Goal: Information Seeking & Learning: Learn about a topic

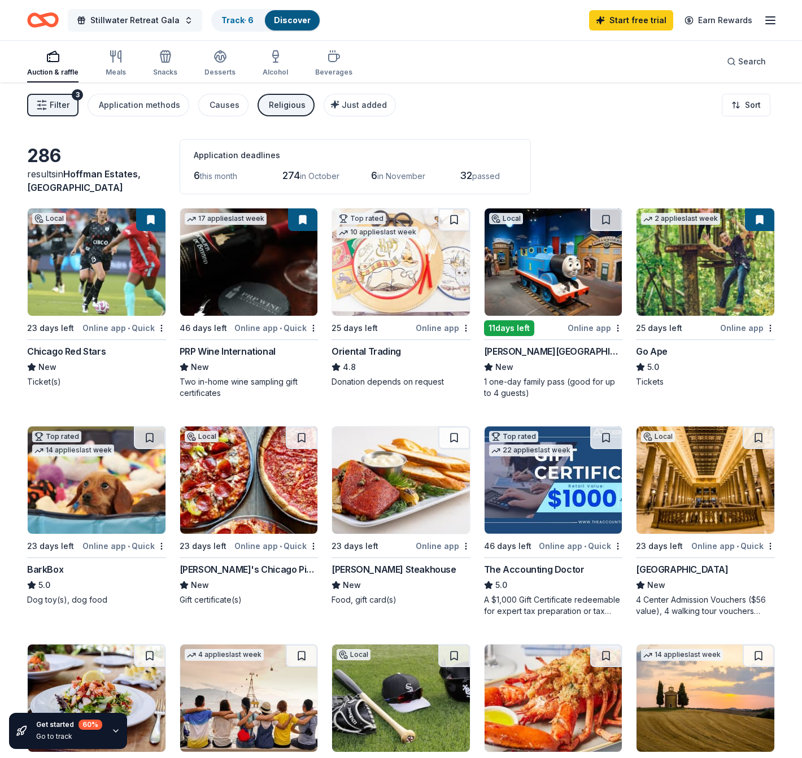
click at [141, 21] on span "Stillwater Retreat Gala" at bounding box center [134, 21] width 89 height 14
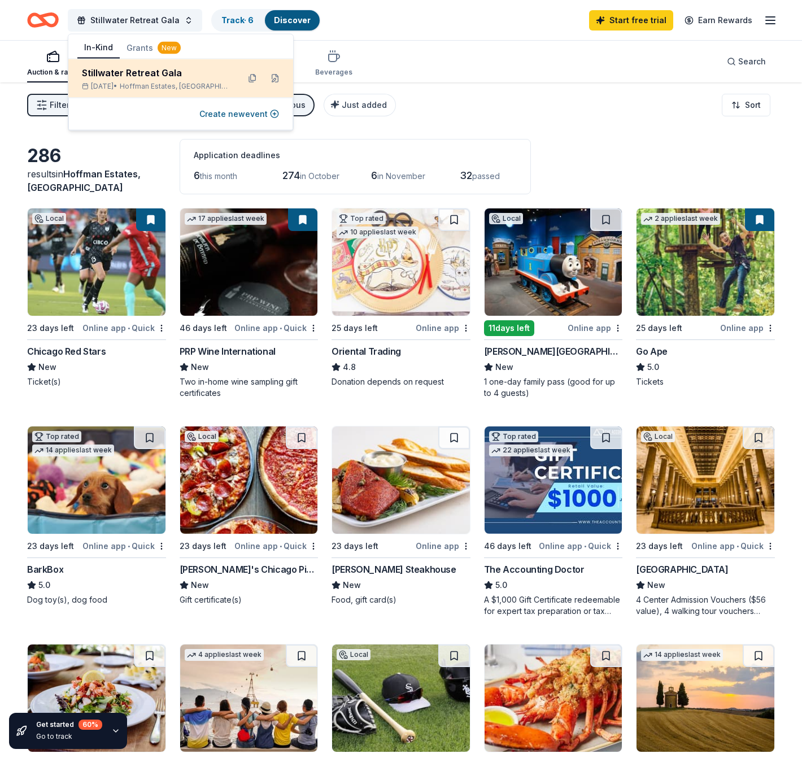
click at [135, 76] on div "Stillwater Retreat Gala" at bounding box center [156, 73] width 148 height 14
click at [151, 92] on div "Stillwater Retreat Gala [DATE] • [GEOGRAPHIC_DATA], [GEOGRAPHIC_DATA]" at bounding box center [180, 78] width 225 height 38
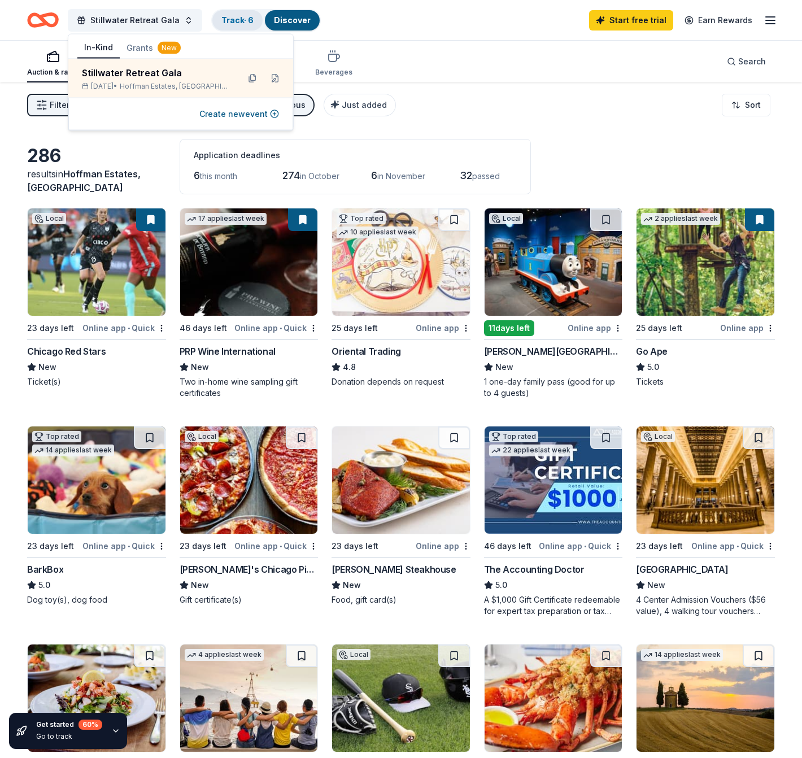
click at [237, 14] on div "Track · 6" at bounding box center [237, 20] width 50 height 20
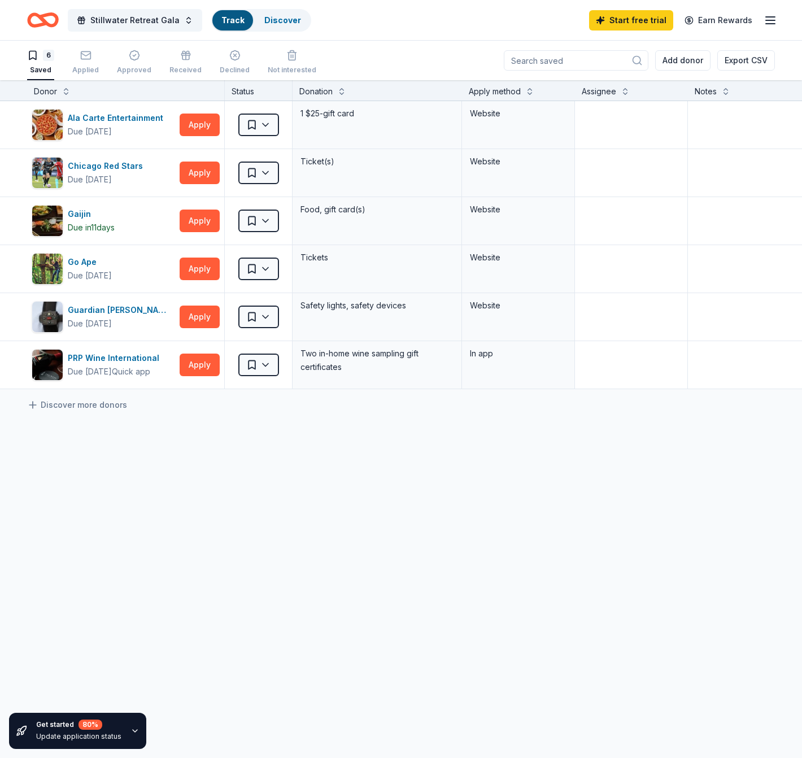
scroll to position [1, 0]
click at [89, 55] on icon "button" at bounding box center [85, 54] width 11 height 11
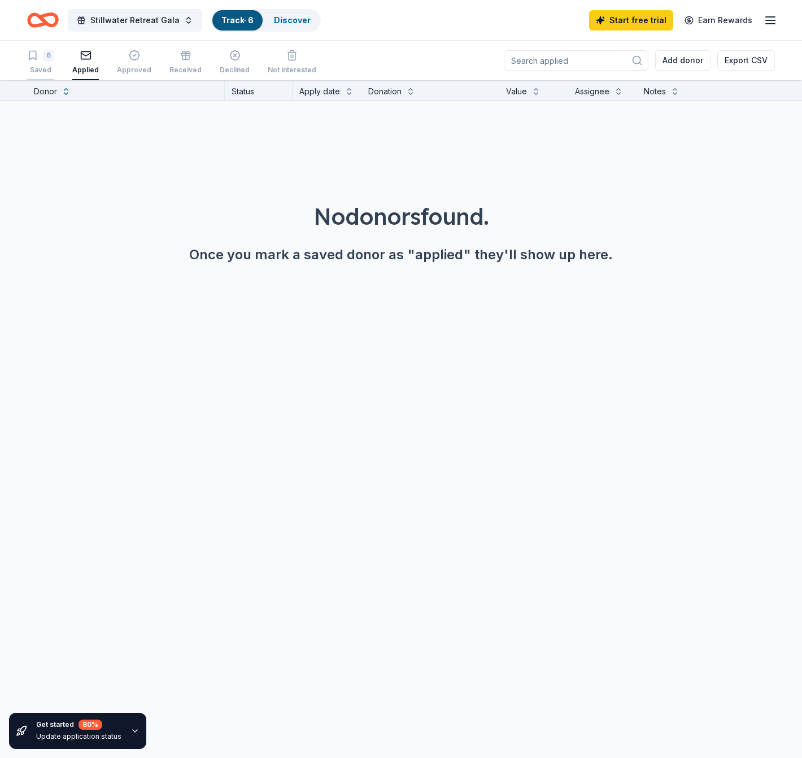
click at [47, 58] on div "6" at bounding box center [48, 55] width 11 height 11
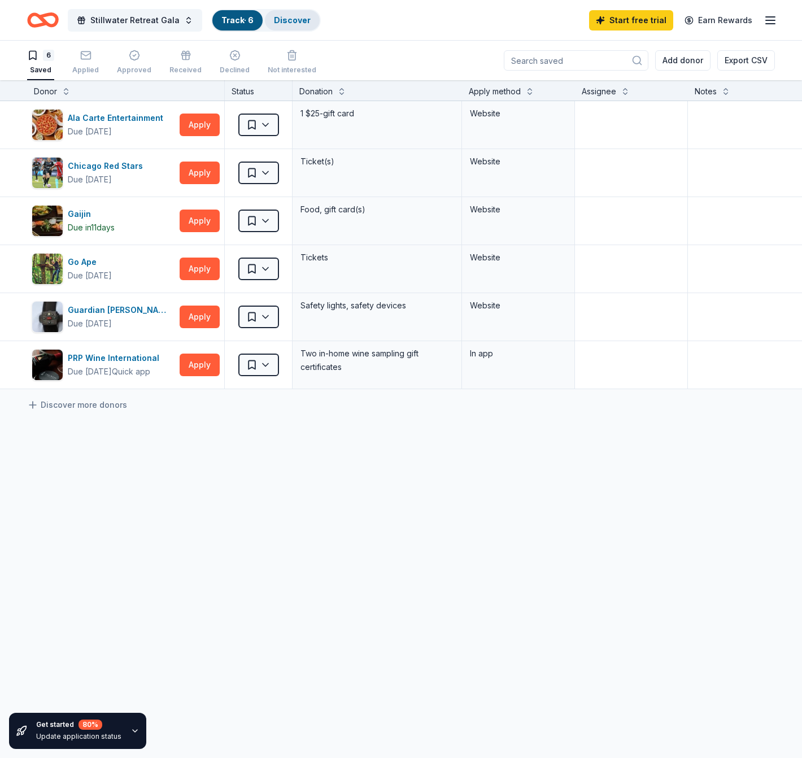
click at [297, 21] on link "Discover" at bounding box center [292, 20] width 37 height 10
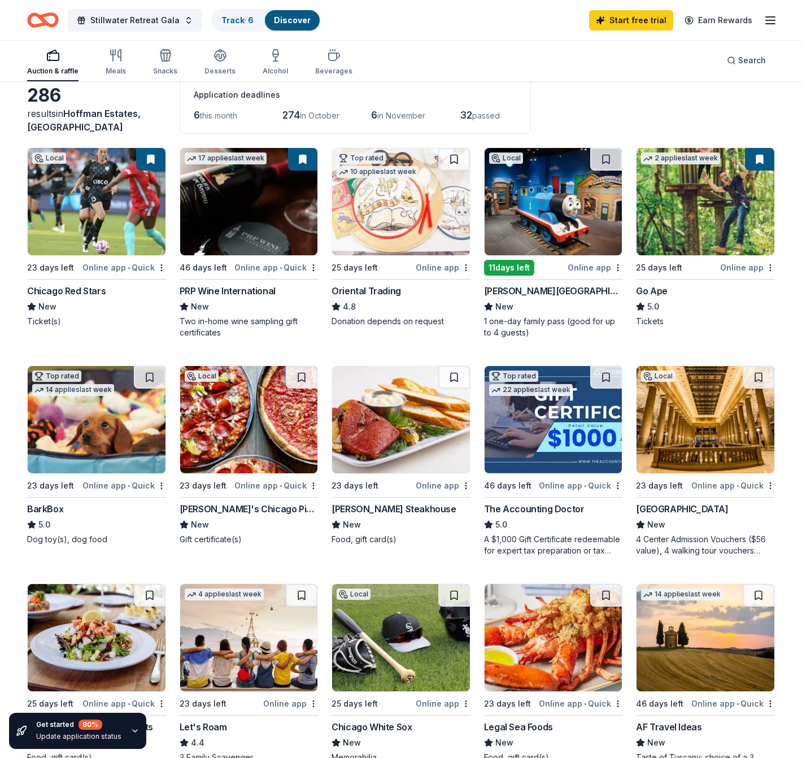
scroll to position [61, 0]
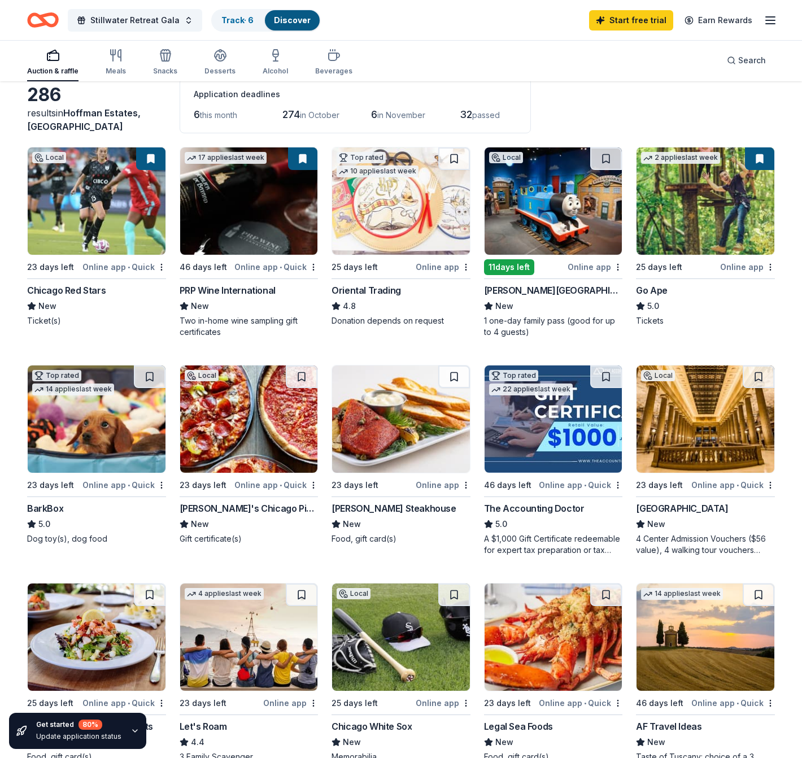
click at [216, 115] on span "this month" at bounding box center [218, 115] width 37 height 10
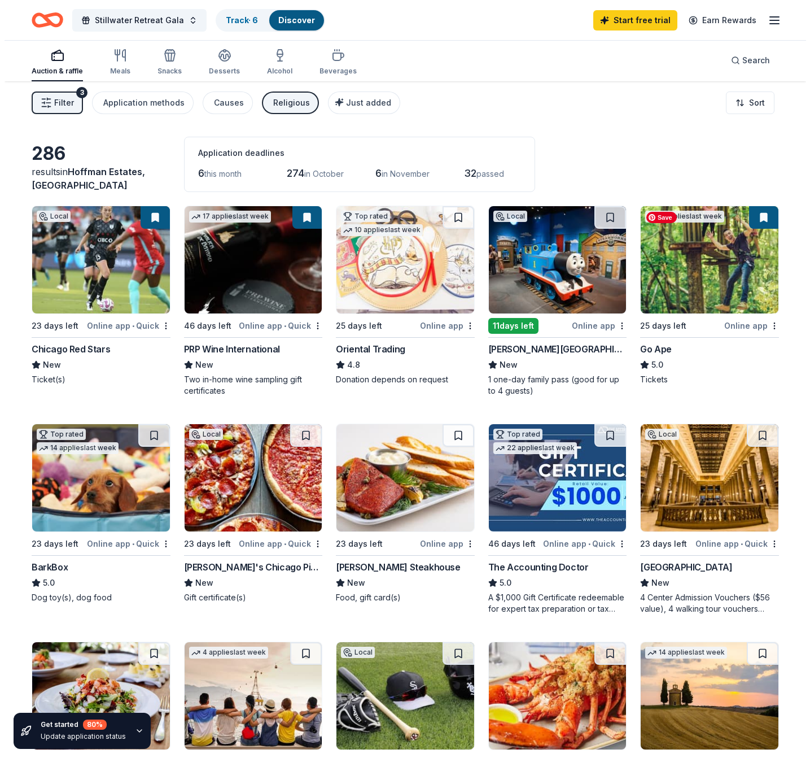
scroll to position [0, 0]
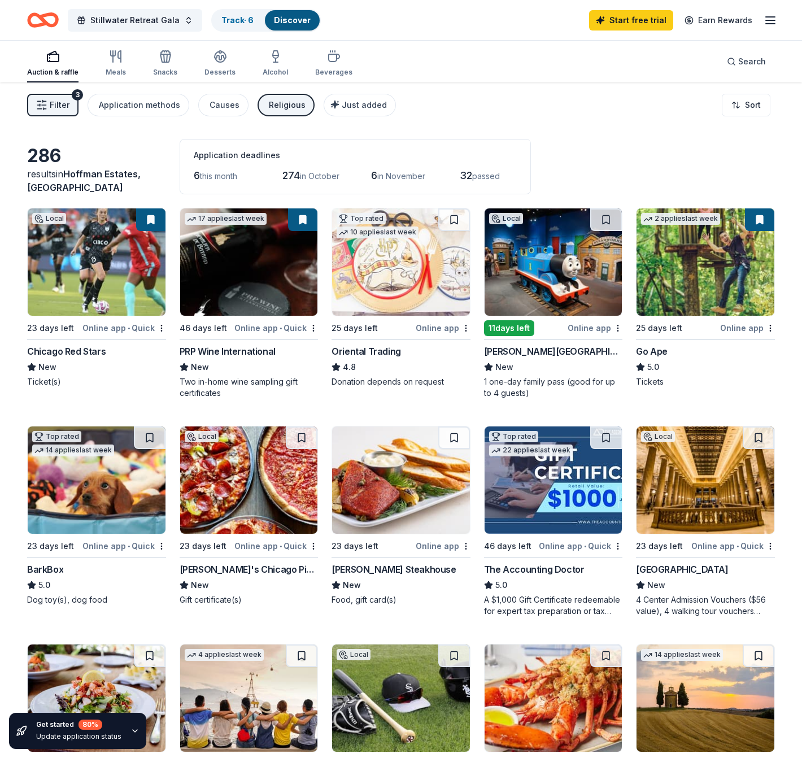
click at [53, 104] on span "Filter" at bounding box center [60, 105] width 20 height 14
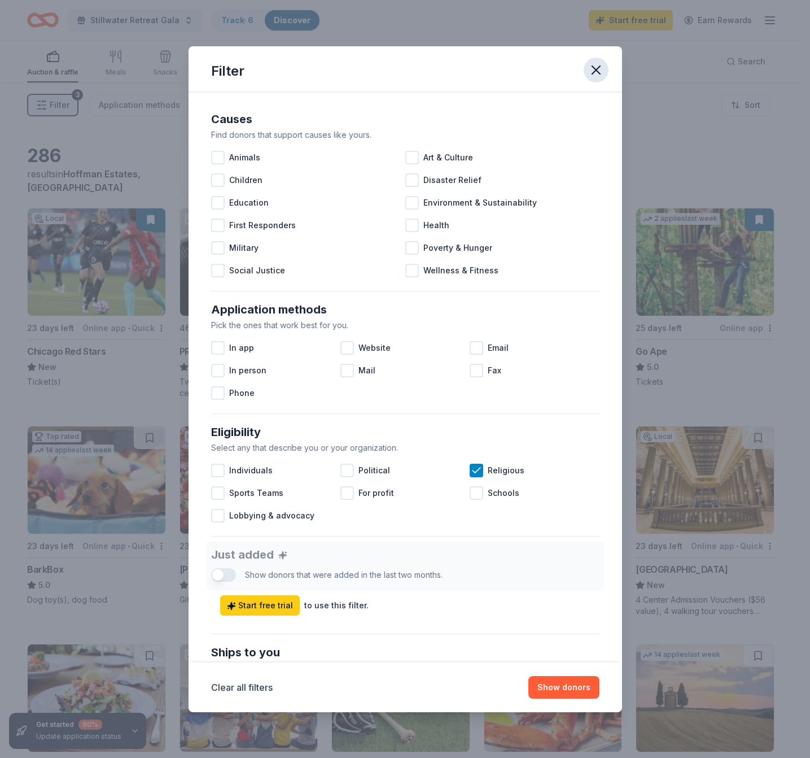
click at [602, 67] on icon "button" at bounding box center [596, 70] width 16 height 16
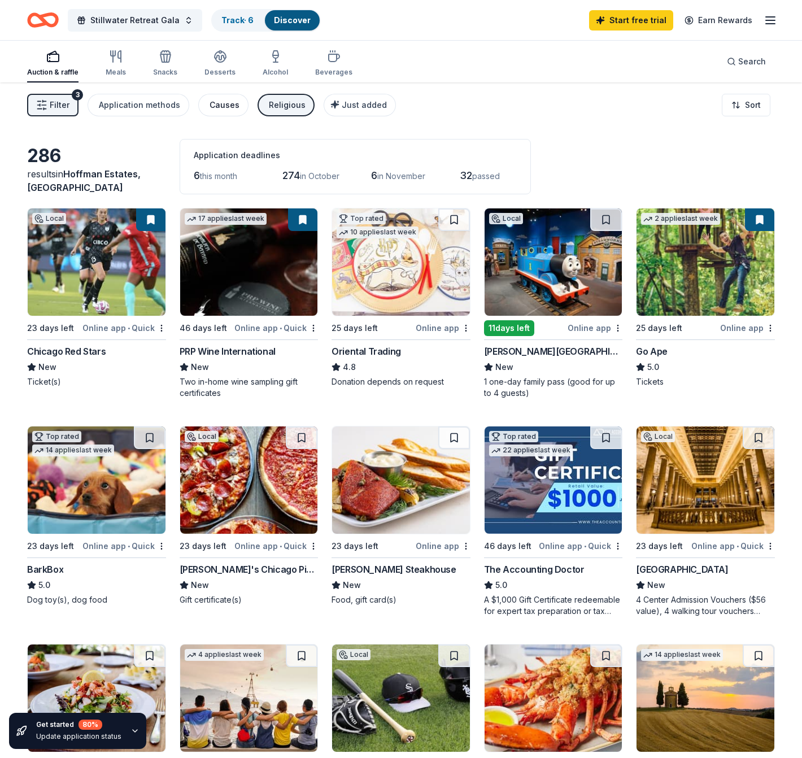
click at [232, 107] on div "Causes" at bounding box center [224, 105] width 30 height 14
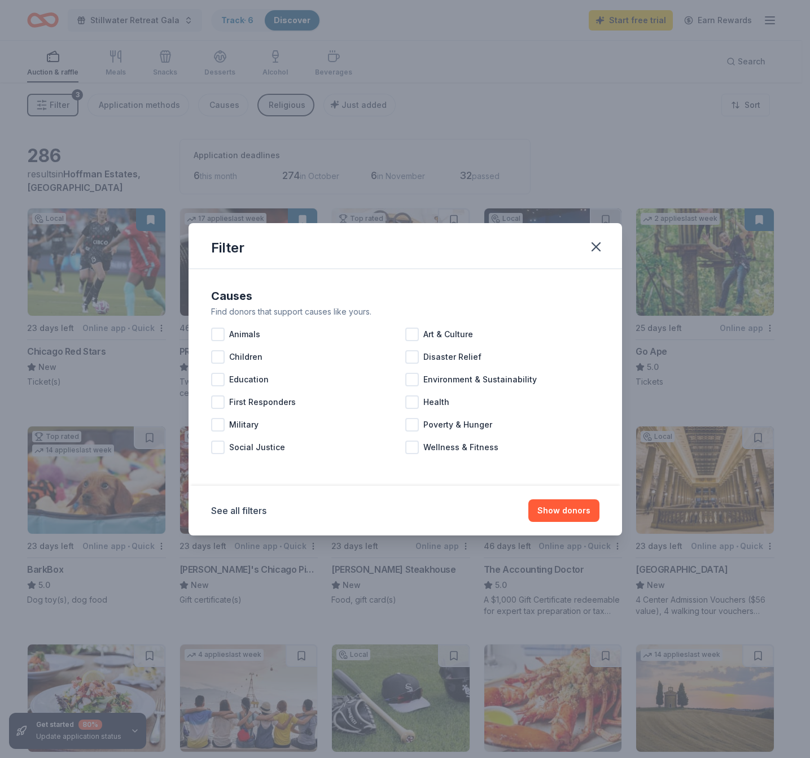
click at [212, 288] on div "Causes" at bounding box center [405, 296] width 388 height 18
drag, startPoint x: 211, startPoint y: 296, endPoint x: 414, endPoint y: 399, distance: 227.5
click at [414, 399] on div "Causes Find donors that support causes like yours. Animals Art & Culture Childr…" at bounding box center [405, 372] width 397 height 181
drag, startPoint x: 502, startPoint y: 447, endPoint x: 276, endPoint y: 396, distance: 231.4
click at [283, 406] on div "Animals Art & Culture Children Disaster Relief Education Environment & Sustaina…" at bounding box center [405, 390] width 388 height 135
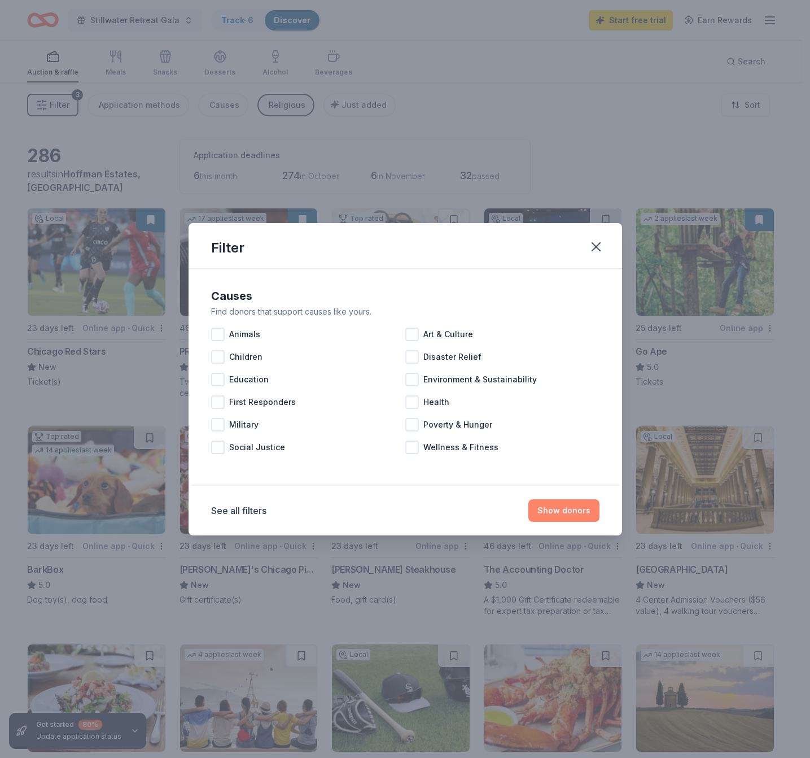
click at [587, 509] on button "Show donors" at bounding box center [563, 510] width 71 height 23
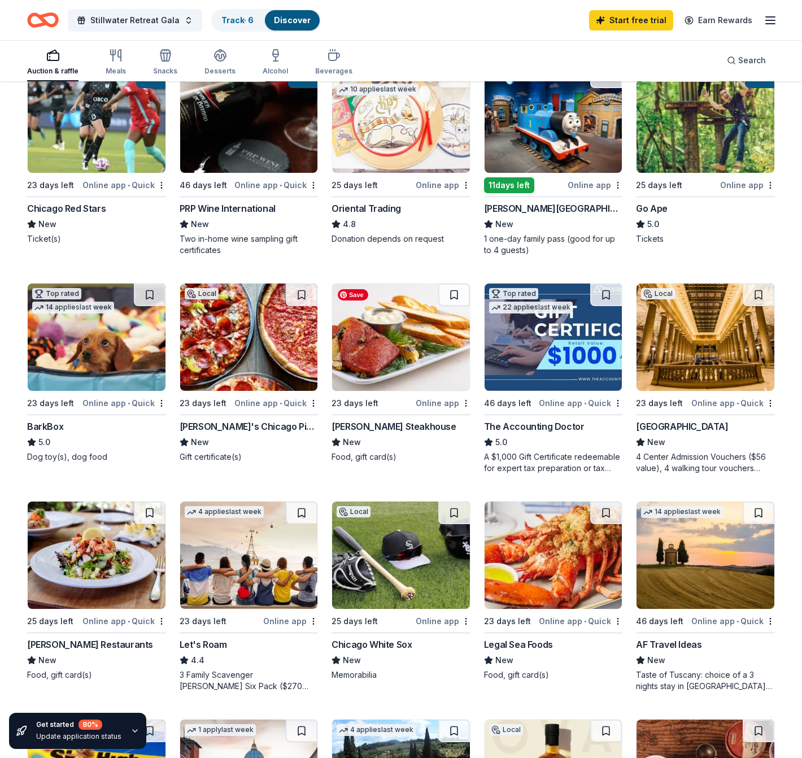
scroll to position [144, 0]
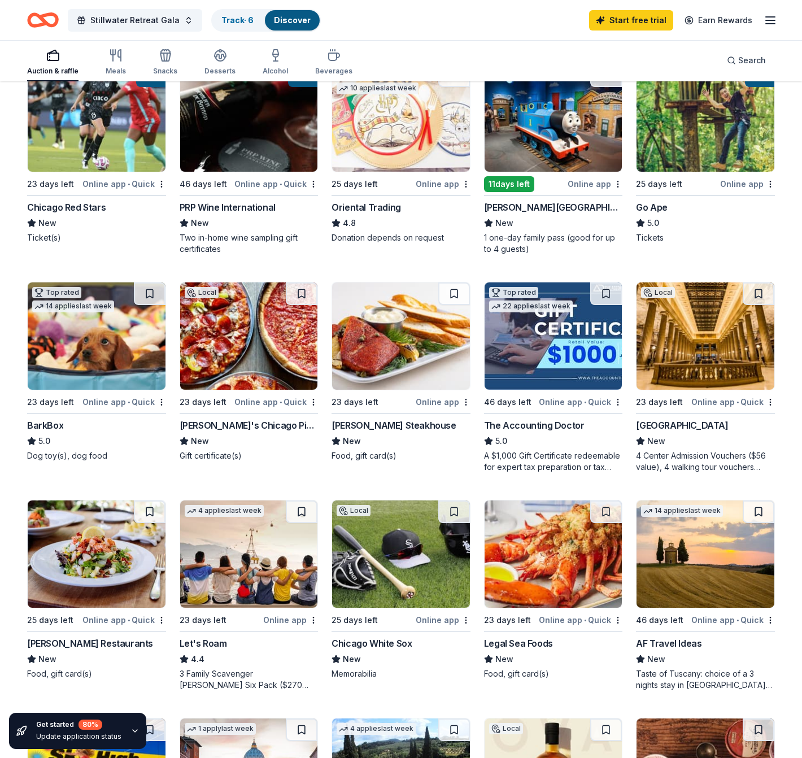
click at [51, 20] on icon "Home" at bounding box center [43, 20] width 32 height 27
